Goal: Check status

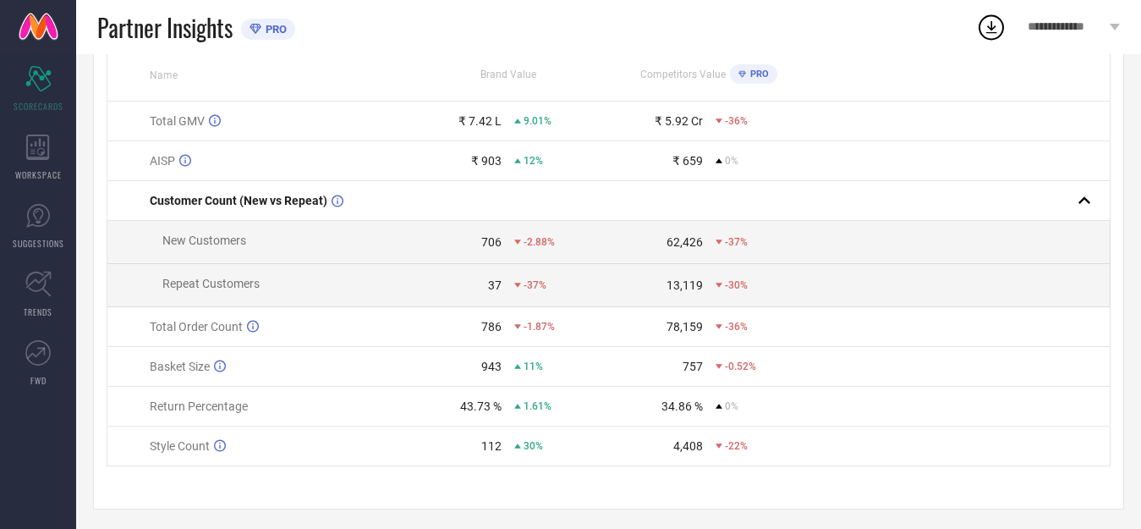
scroll to position [183, 0]
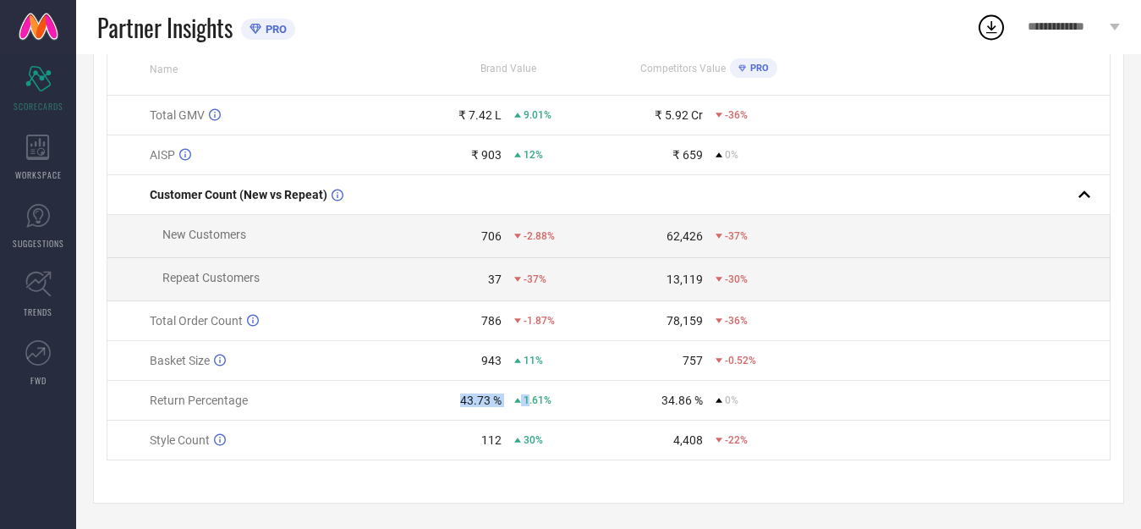
drag, startPoint x: 452, startPoint y: 400, endPoint x: 528, endPoint y: 400, distance: 76.1
click at [528, 400] on div "43.73 % 1.61%" at bounding box center [507, 400] width 199 height 14
click at [618, 403] on div "34.86 %" at bounding box center [655, 400] width 93 height 14
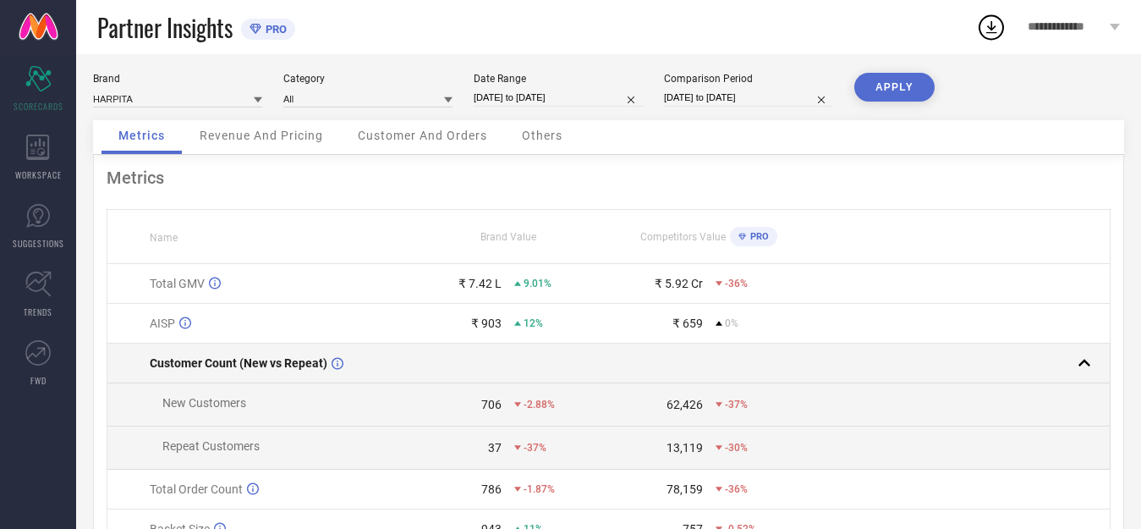
scroll to position [0, 0]
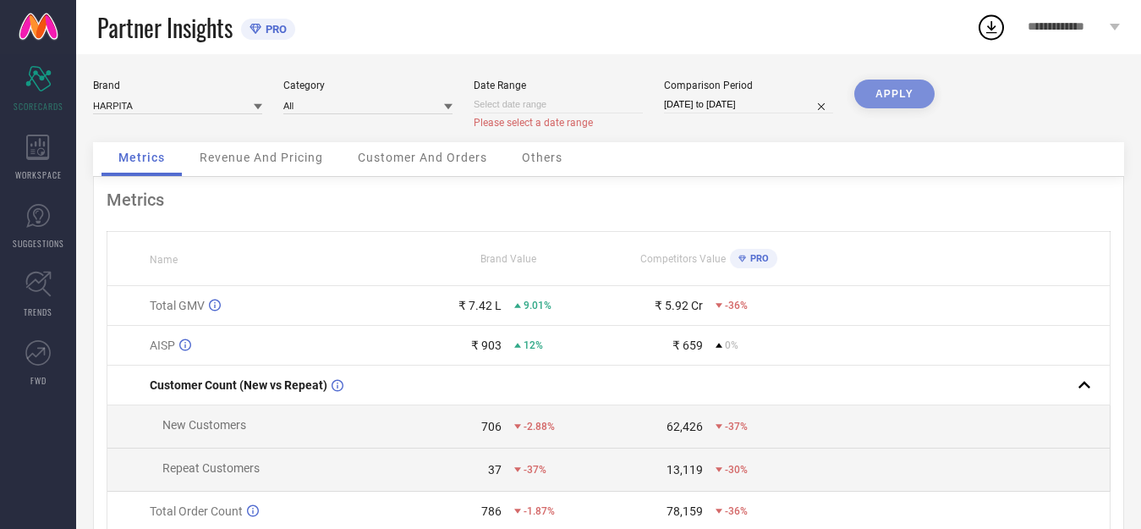
click at [581, 102] on input at bounding box center [558, 105] width 169 height 18
select select "7"
select select "2025"
select select "8"
select select "2025"
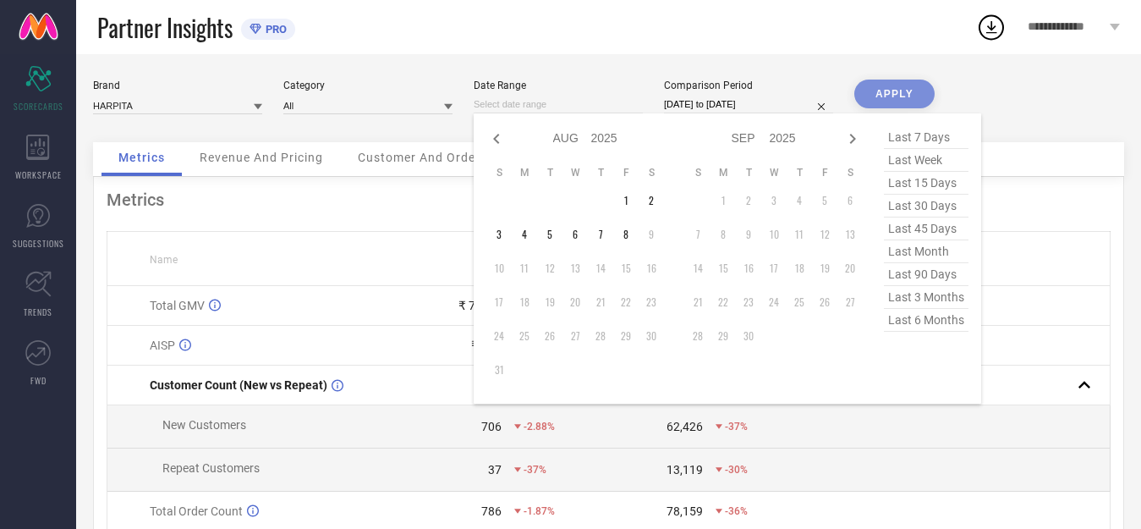
click at [934, 280] on span "last 90 days" at bounding box center [926, 274] width 85 height 23
type input "[DATE] to [DATE]"
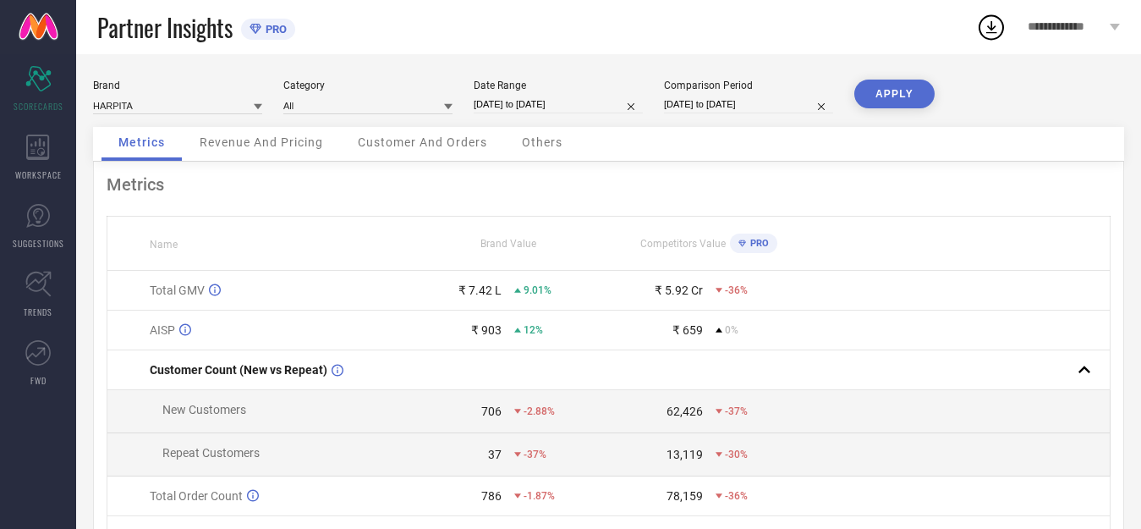
click at [896, 96] on button "APPLY" at bounding box center [894, 93] width 80 height 29
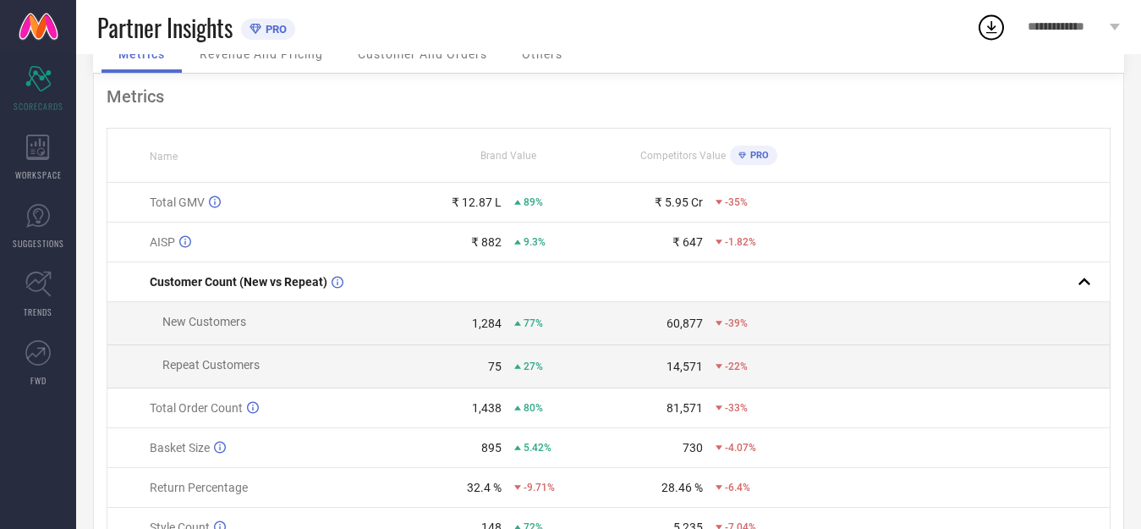
scroll to position [183, 0]
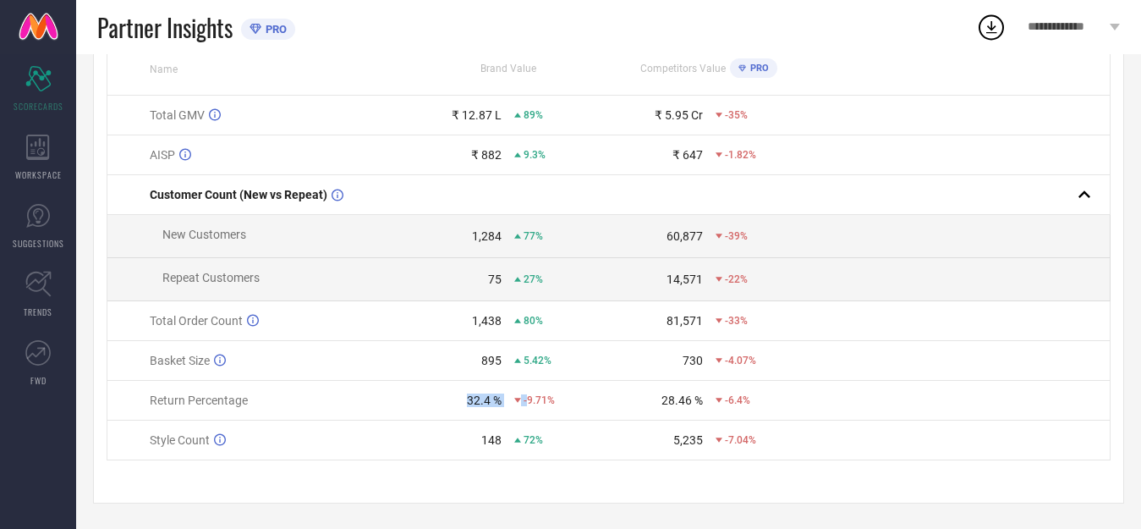
drag, startPoint x: 469, startPoint y: 401, endPoint x: 688, endPoint y: 386, distance: 219.5
click at [530, 399] on div "32.4 % -9.71%" at bounding box center [507, 400] width 199 height 14
click at [688, 386] on td "28.46 % -6.4%" at bounding box center [708, 401] width 200 height 40
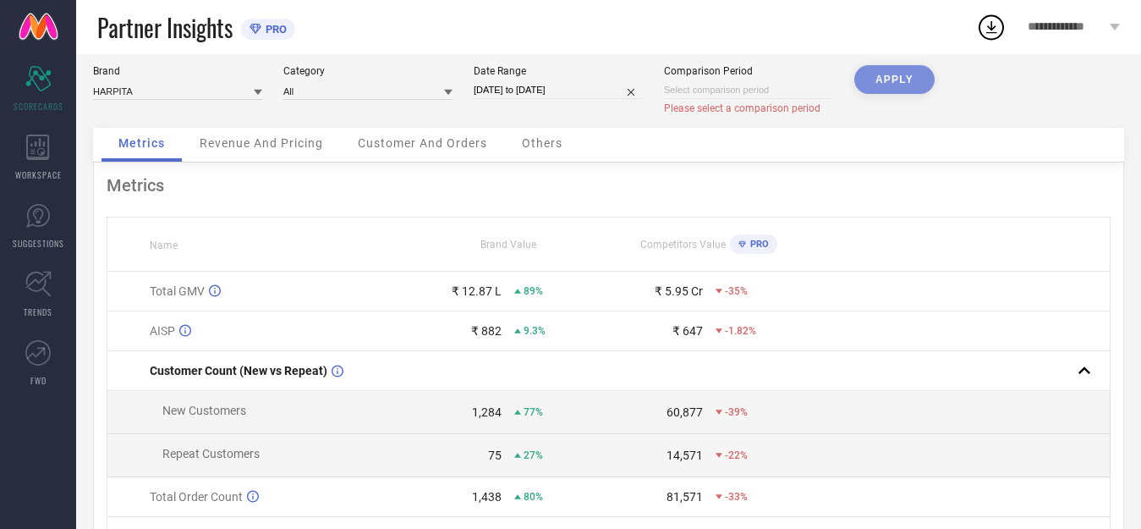
select select "7"
select select "2025"
select select "8"
select select "2025"
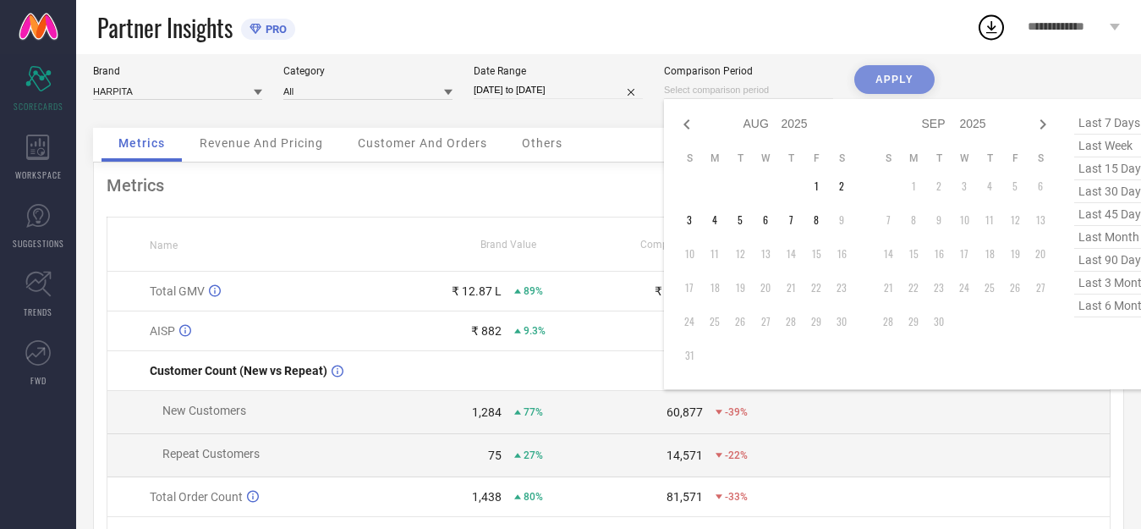
click at [766, 90] on input at bounding box center [748, 90] width 169 height 18
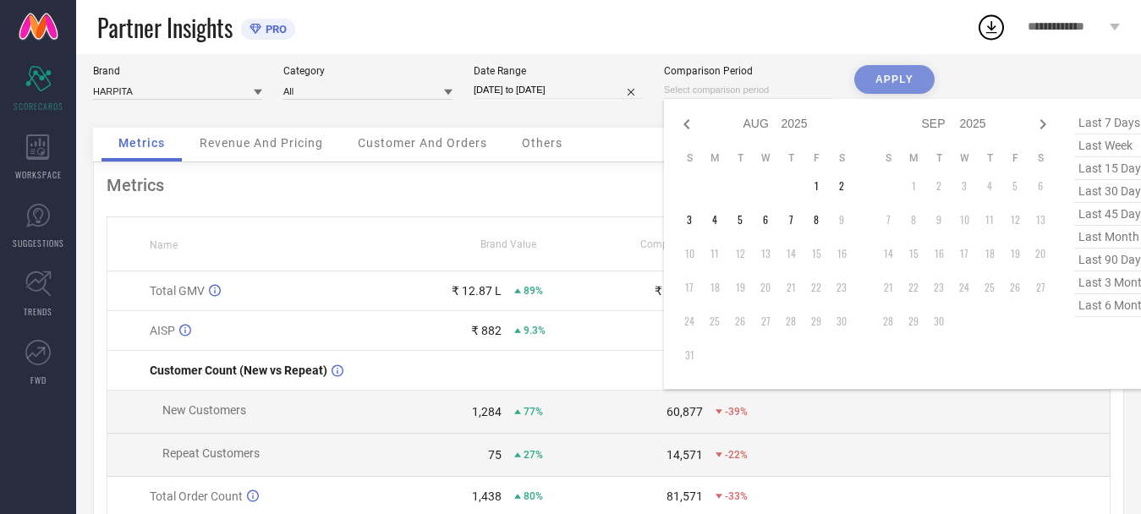
click at [1091, 260] on span "last 90 days" at bounding box center [1116, 260] width 85 height 23
type input "[DATE] to [DATE]"
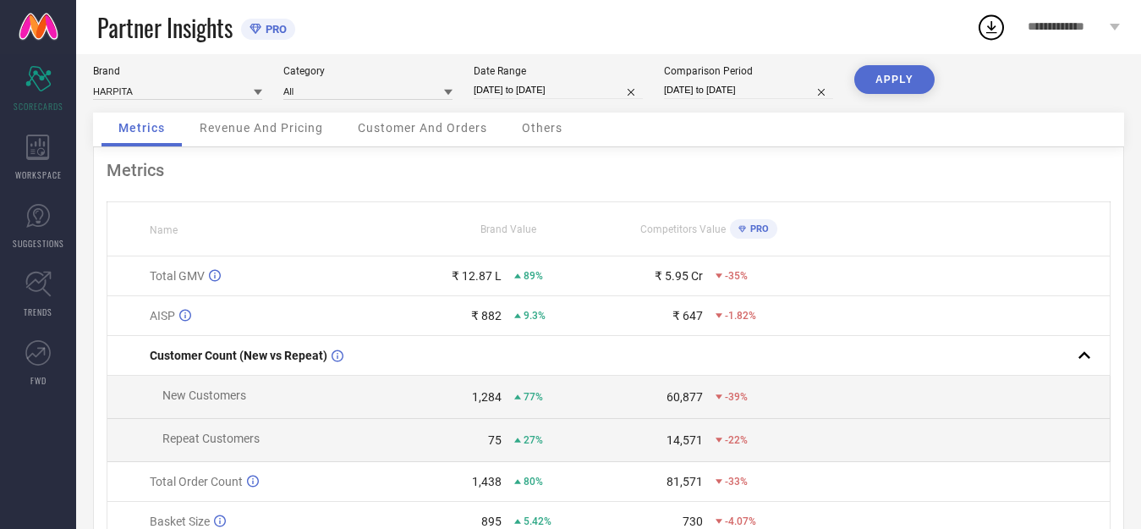
click at [1091, 260] on td at bounding box center [959, 276] width 301 height 40
click at [947, 80] on div "Brand HARPITA Category All Date Range [DATE] to [DATE] Comparison Period [DATE]…" at bounding box center [608, 88] width 1031 height 47
click at [920, 72] on button "APPLY" at bounding box center [894, 79] width 80 height 29
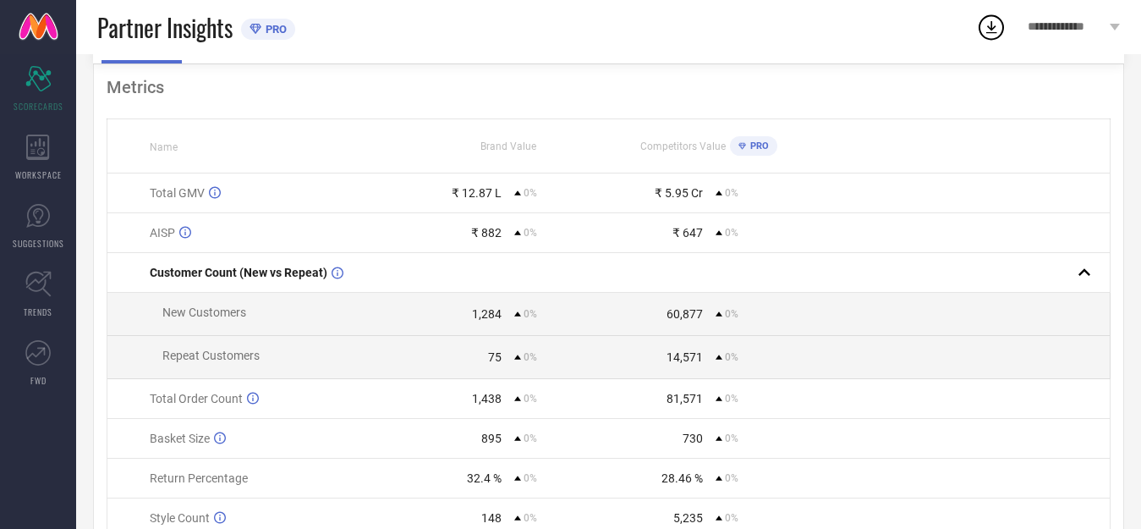
scroll to position [0, 0]
